Goal: Find specific page/section: Find specific page/section

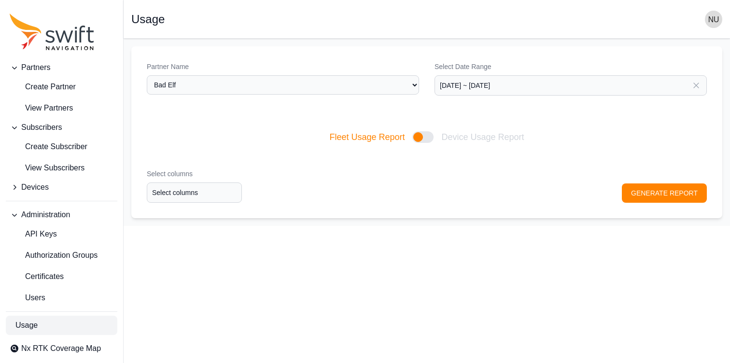
select select "cd6eb76d-18ea-497f-98a0-01a479c03bdc"
click at [61, 112] on span "View Partners" at bounding box center [41, 108] width 63 height 12
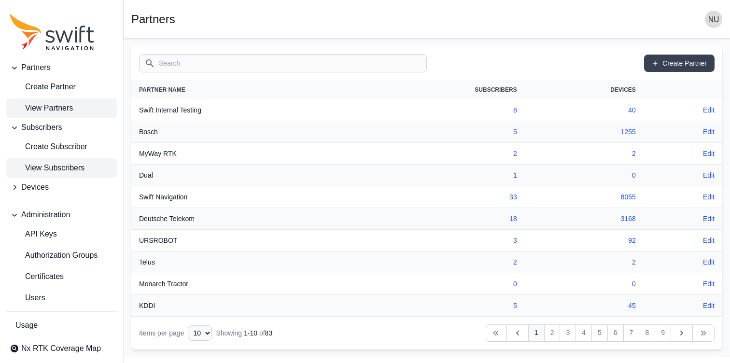
click at [74, 164] on span "View Subscribers" at bounding box center [47, 168] width 75 height 12
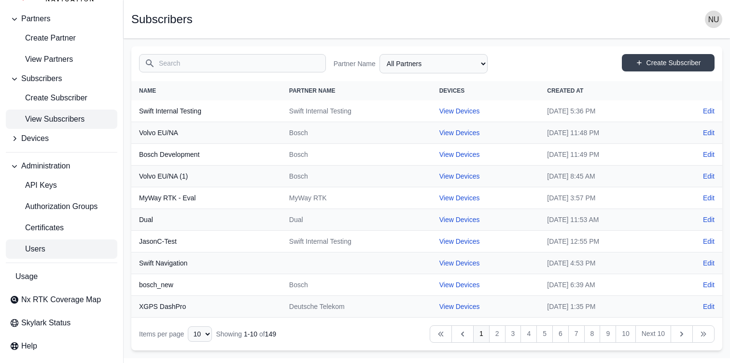
scroll to position [51, 0]
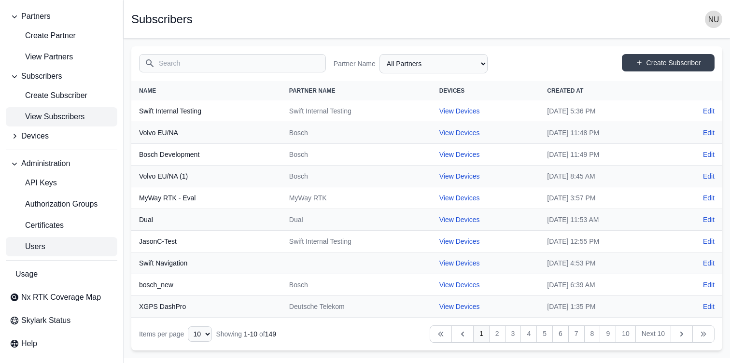
click at [58, 246] on link "Users" at bounding box center [62, 246] width 112 height 19
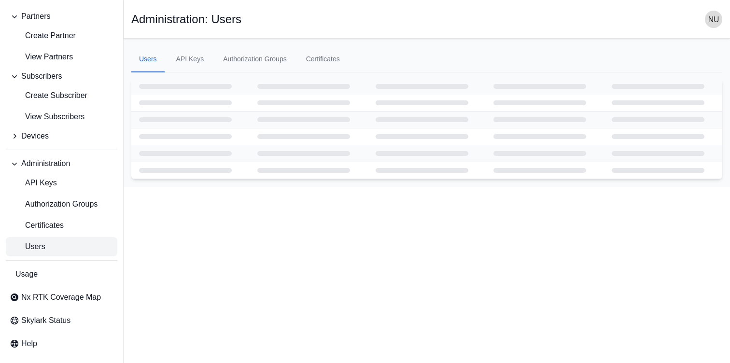
select select "ab3272ce-40d0-4c94-a524-96a758ab755c"
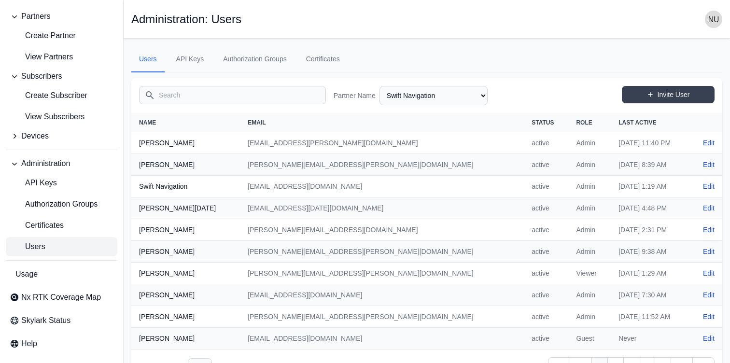
scroll to position [27, 0]
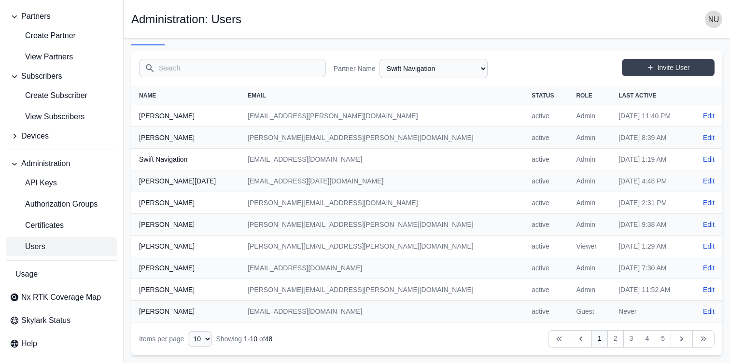
click at [229, 74] on input "Search" at bounding box center [232, 68] width 187 height 18
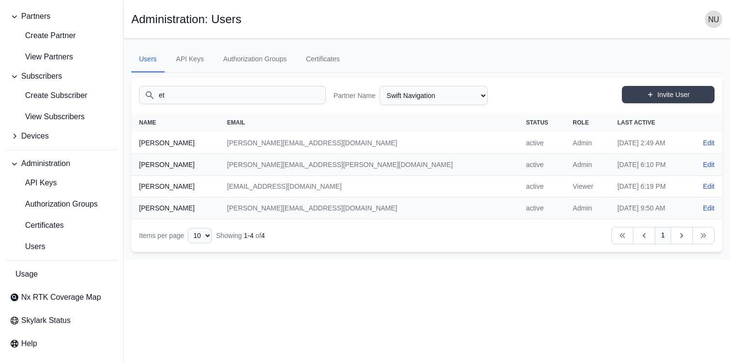
type input "e"
click at [244, 94] on input "ni" at bounding box center [232, 95] width 187 height 18
type input "n"
type input "e"
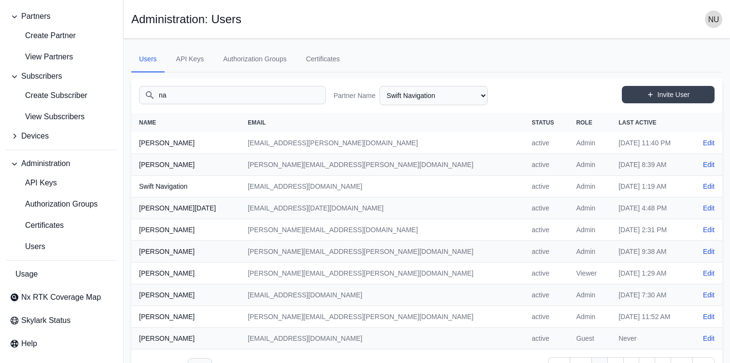
type input "n"
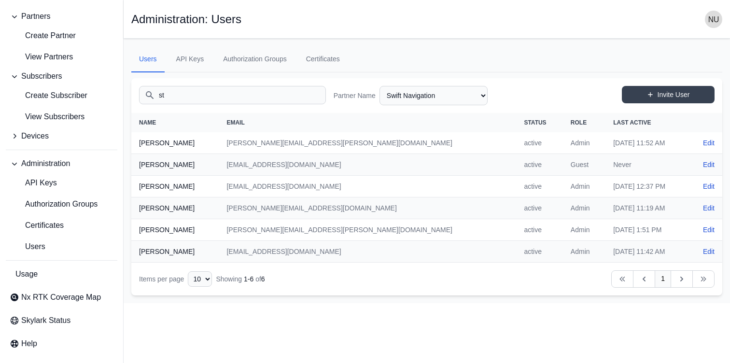
type input "s"
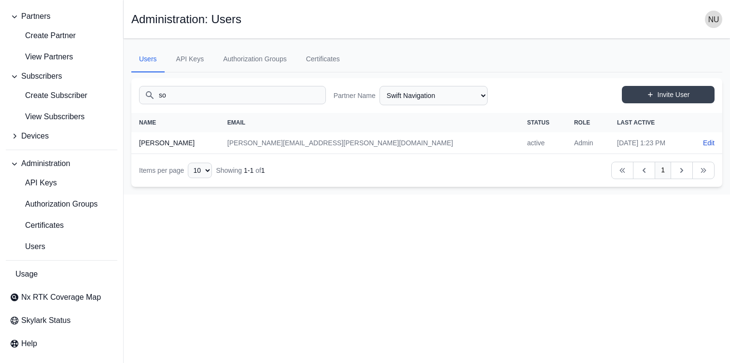
type input "s"
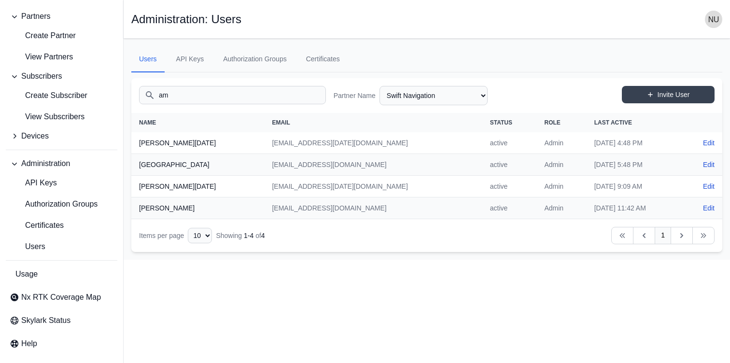
type input "a"
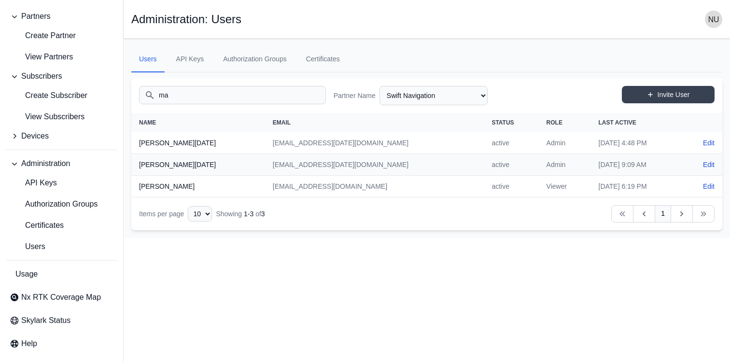
type input "m"
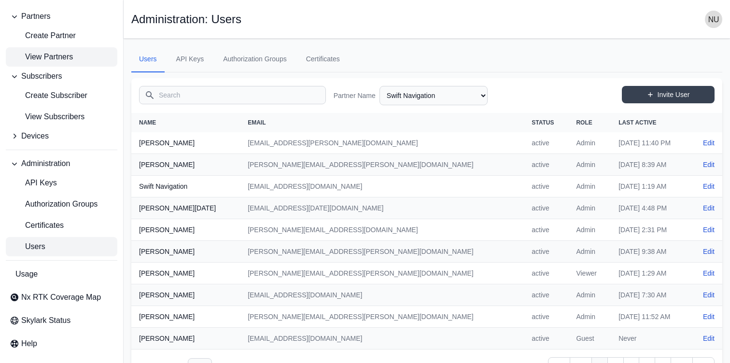
click at [46, 51] on span "View Partners" at bounding box center [41, 57] width 63 height 12
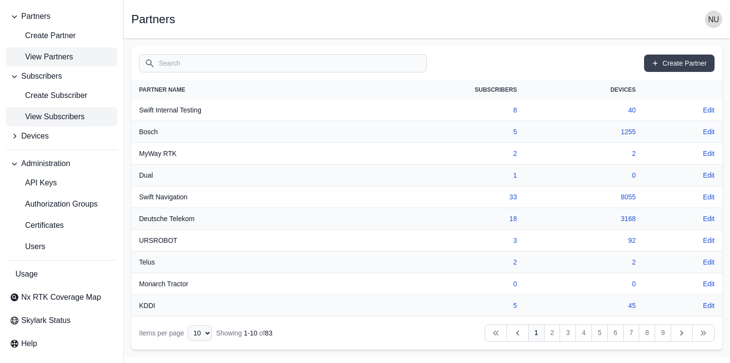
click at [80, 112] on span "View Subscribers" at bounding box center [47, 117] width 75 height 12
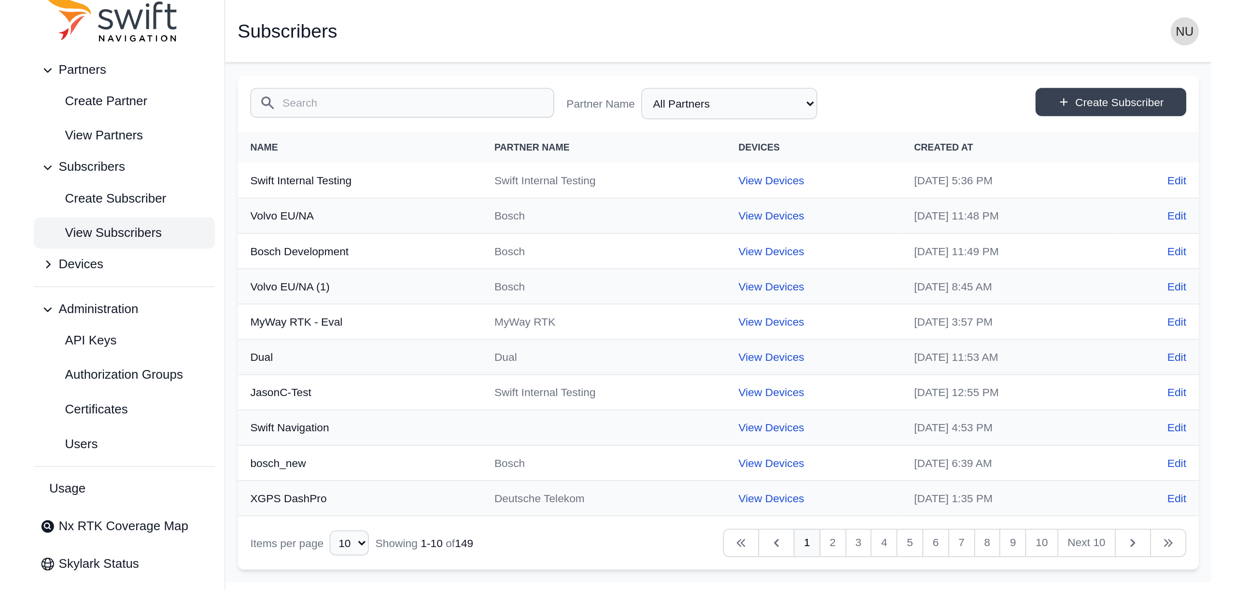
scroll to position [24, 0]
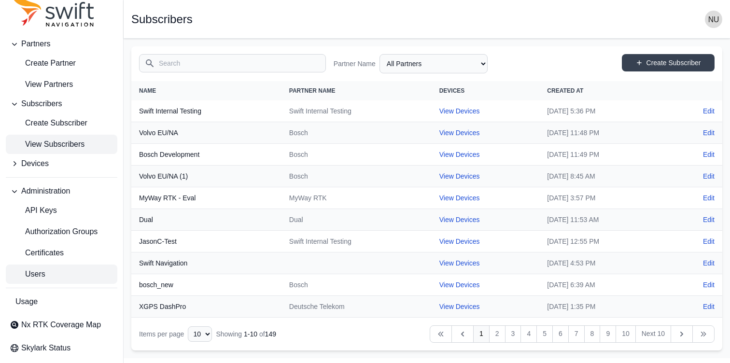
click at [55, 265] on link "Users" at bounding box center [62, 274] width 112 height 19
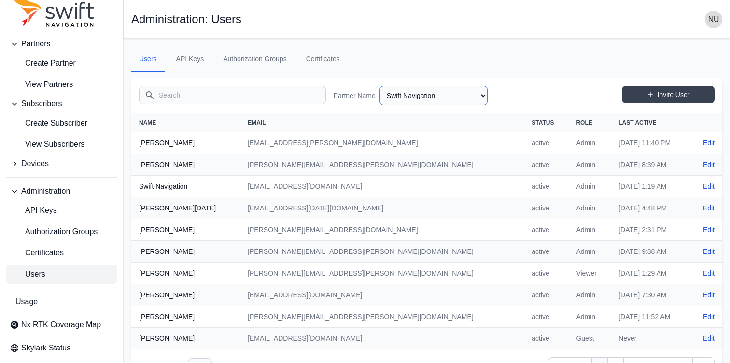
click at [472, 96] on select "AlpsAlpine Asensing Bad Elf Bench Mark Equipment & Supplies Inc. Benchmark Tool…" at bounding box center [433, 95] width 108 height 19
click at [381, 86] on select "AlpsAlpine Asensing Bad Elf Bench Mark Equipment & Supplies Inc. Benchmark Tool…" at bounding box center [433, 95] width 108 height 19
select select "44b4713f-4e00-43b3-b88d-8767d260e7bb"
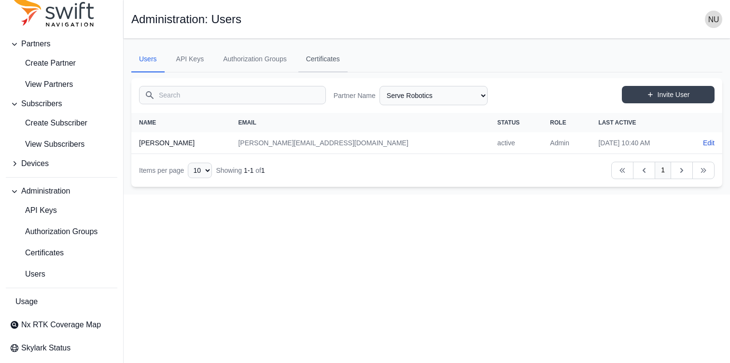
click at [330, 61] on link "Certificates" at bounding box center [322, 59] width 49 height 26
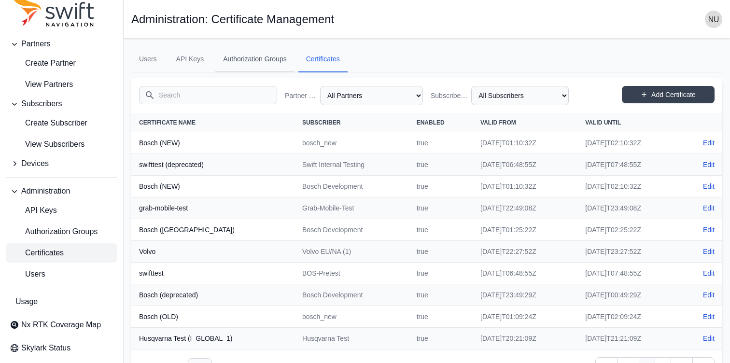
click at [255, 59] on link "Authorization Groups" at bounding box center [254, 59] width 79 height 26
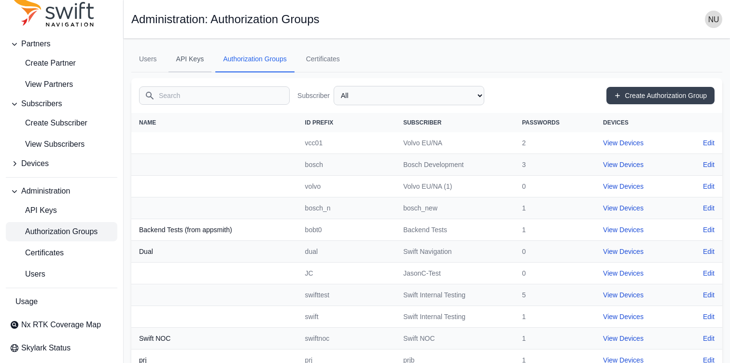
click at [197, 59] on link "API Keys" at bounding box center [189, 59] width 43 height 26
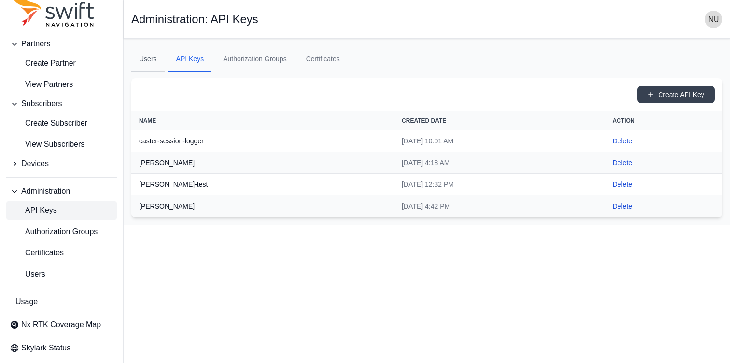
click at [149, 58] on link "Users" at bounding box center [147, 59] width 33 height 26
select select "ab3272ce-40d0-4c94-a524-96a758ab755c"
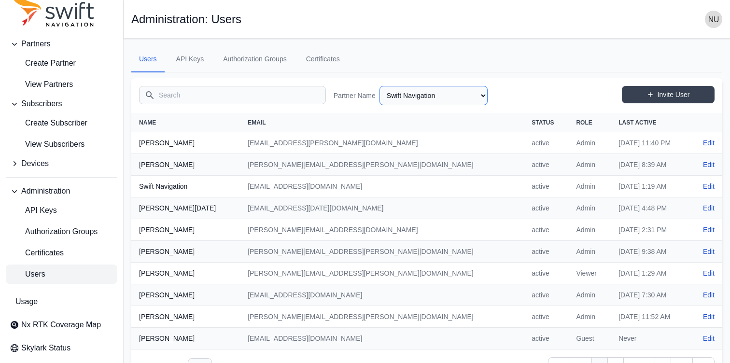
click at [438, 100] on select "AlpsAlpine Asensing Bad Elf Bench Mark Equipment & Supplies Inc. Benchmark Tool…" at bounding box center [433, 95] width 108 height 19
click at [416, 103] on select "AlpsAlpine Asensing Bad Elf Bench Mark Equipment & Supplies Inc. Benchmark Tool…" at bounding box center [433, 95] width 108 height 19
